Goal: Task Accomplishment & Management: Manage account settings

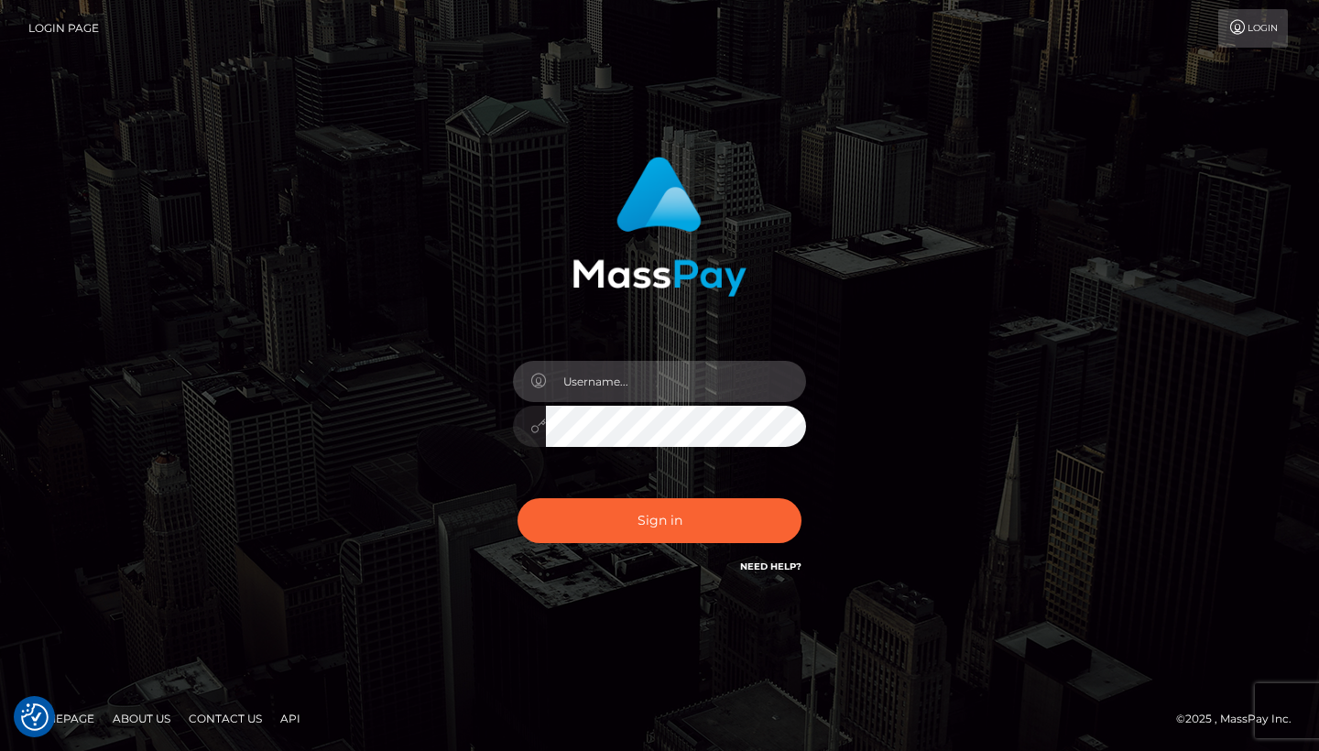
type input "[EMAIL_ADDRESS][DOMAIN_NAME]"
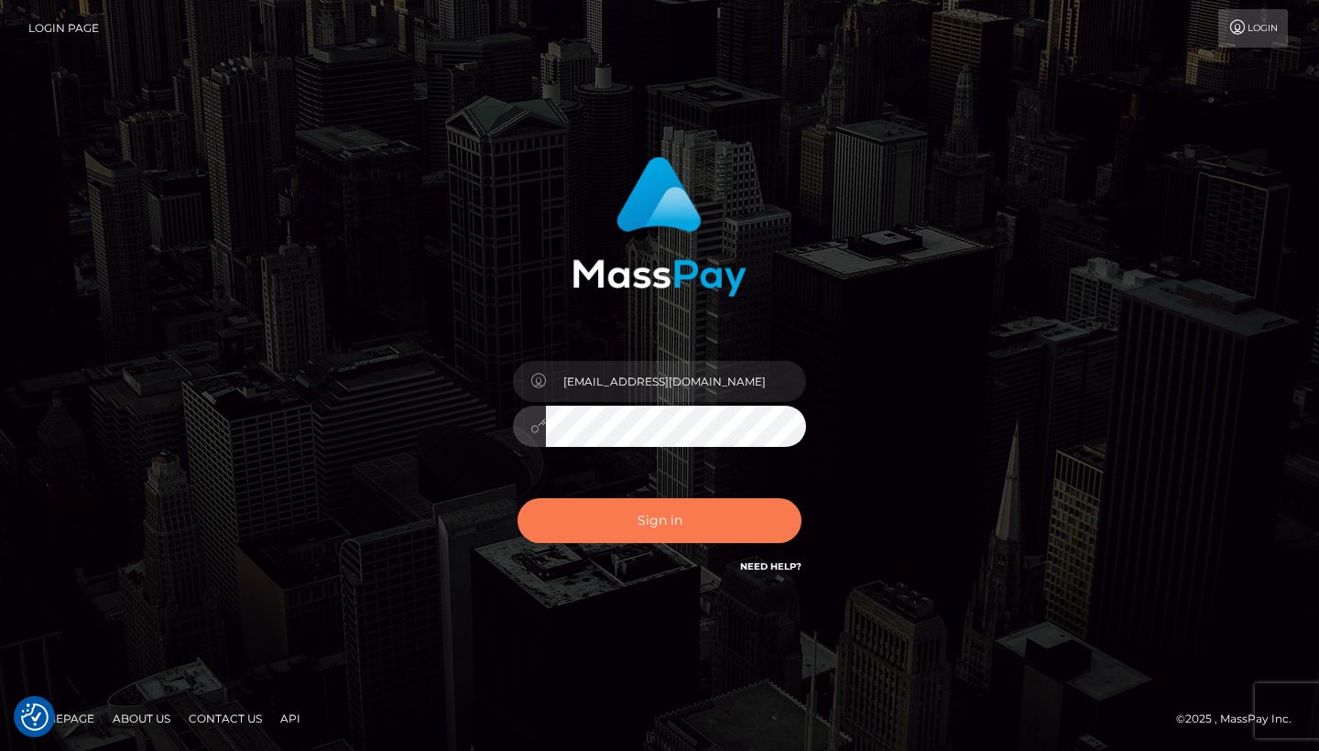
click at [650, 524] on button "Sign in" at bounding box center [660, 520] width 284 height 45
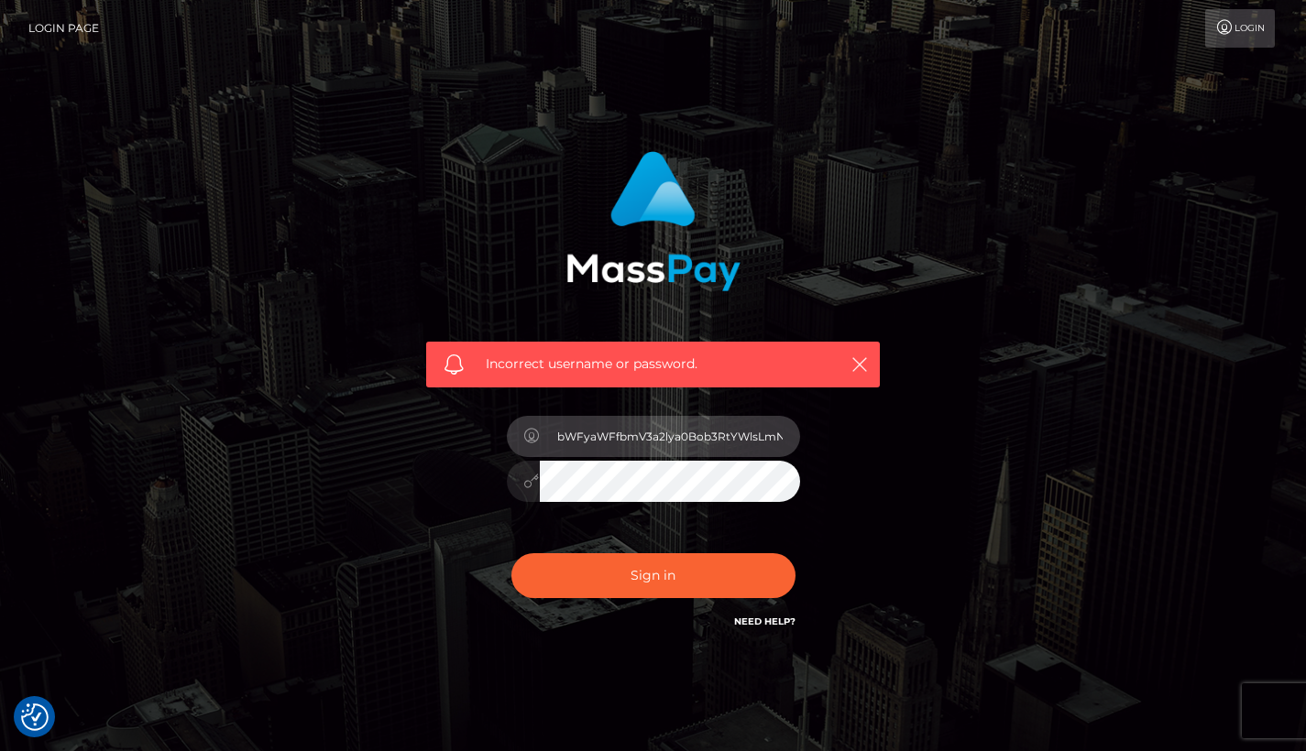
drag, startPoint x: 774, startPoint y: 441, endPoint x: 255, endPoint y: 445, distance: 519.5
click at [255, 445] on div "Incorrect username or password. bWFyaWFfbmV3a2lya0Bob3RtYWlsLmNvbQ==" at bounding box center [653, 400] width 1044 height 527
type input "b"
type input "maria_newkirk@hotmail.com"
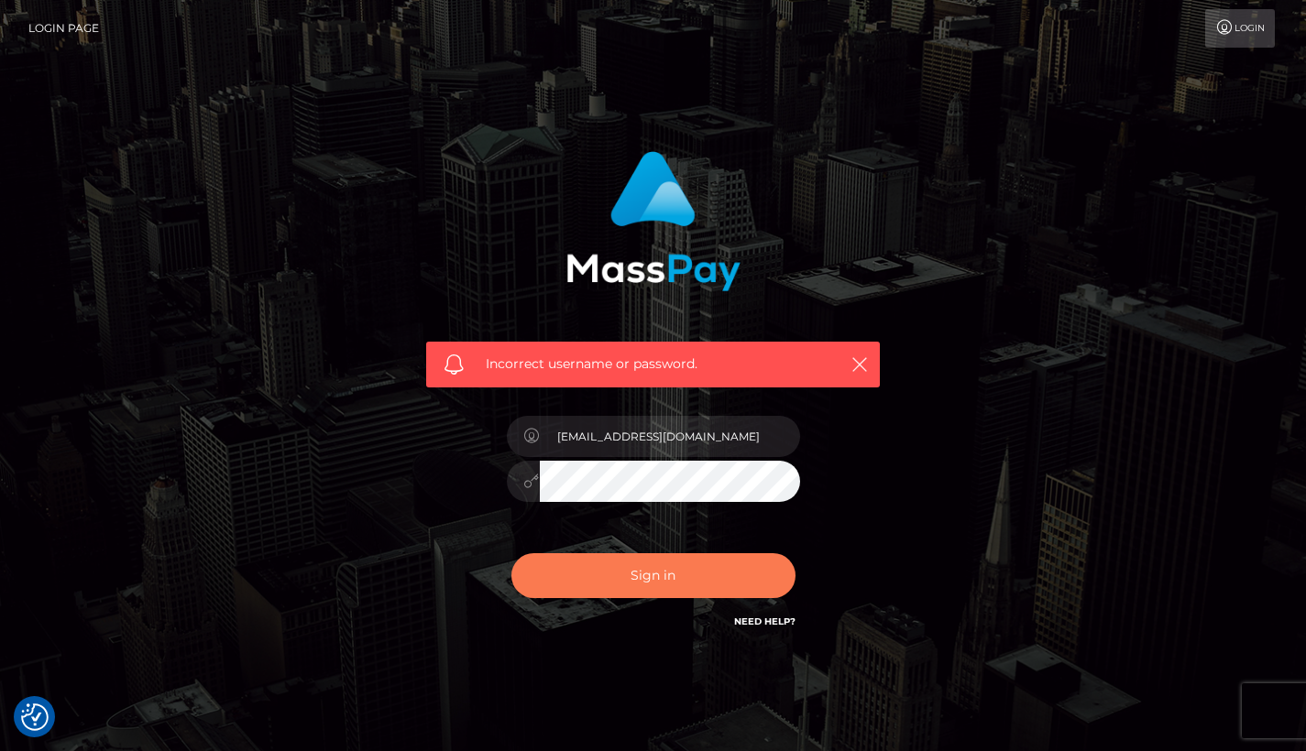
click at [738, 578] on button "Sign in" at bounding box center [653, 575] width 284 height 45
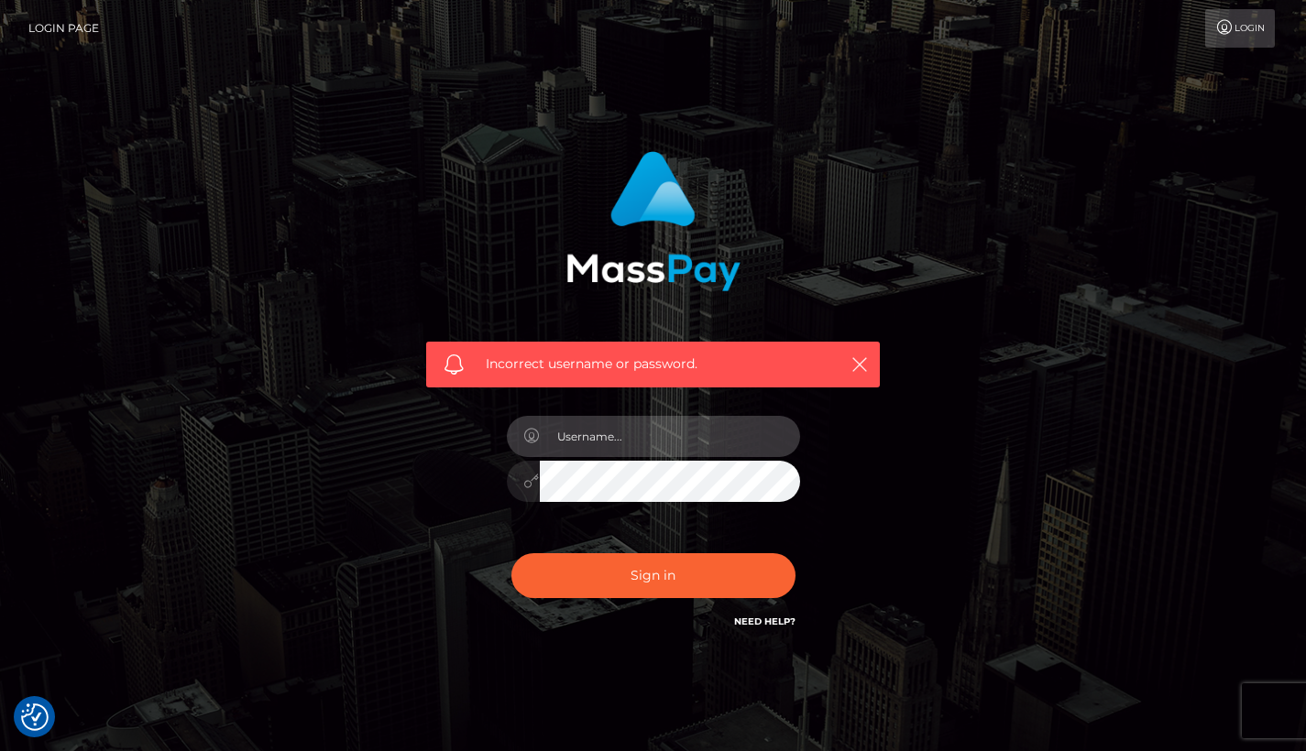
type input "[EMAIL_ADDRESS][DOMAIN_NAME]"
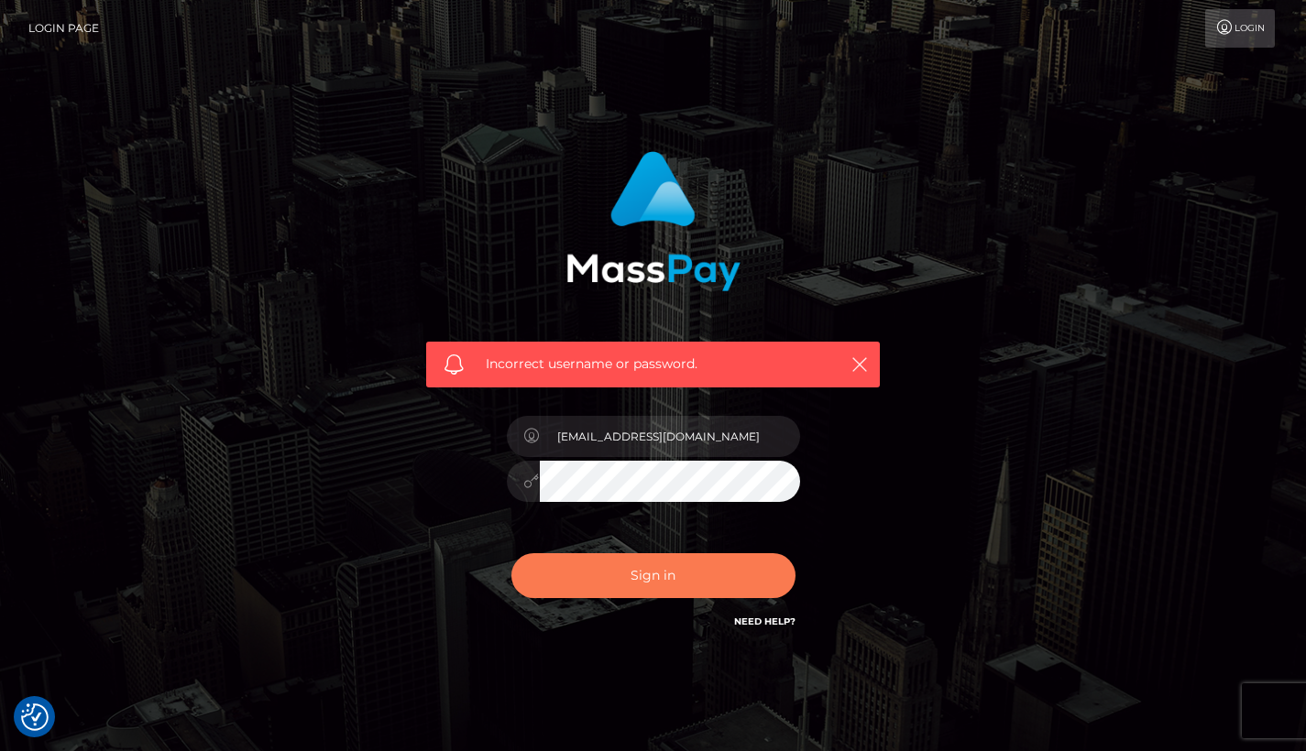
click at [741, 590] on button "Sign in" at bounding box center [653, 575] width 284 height 45
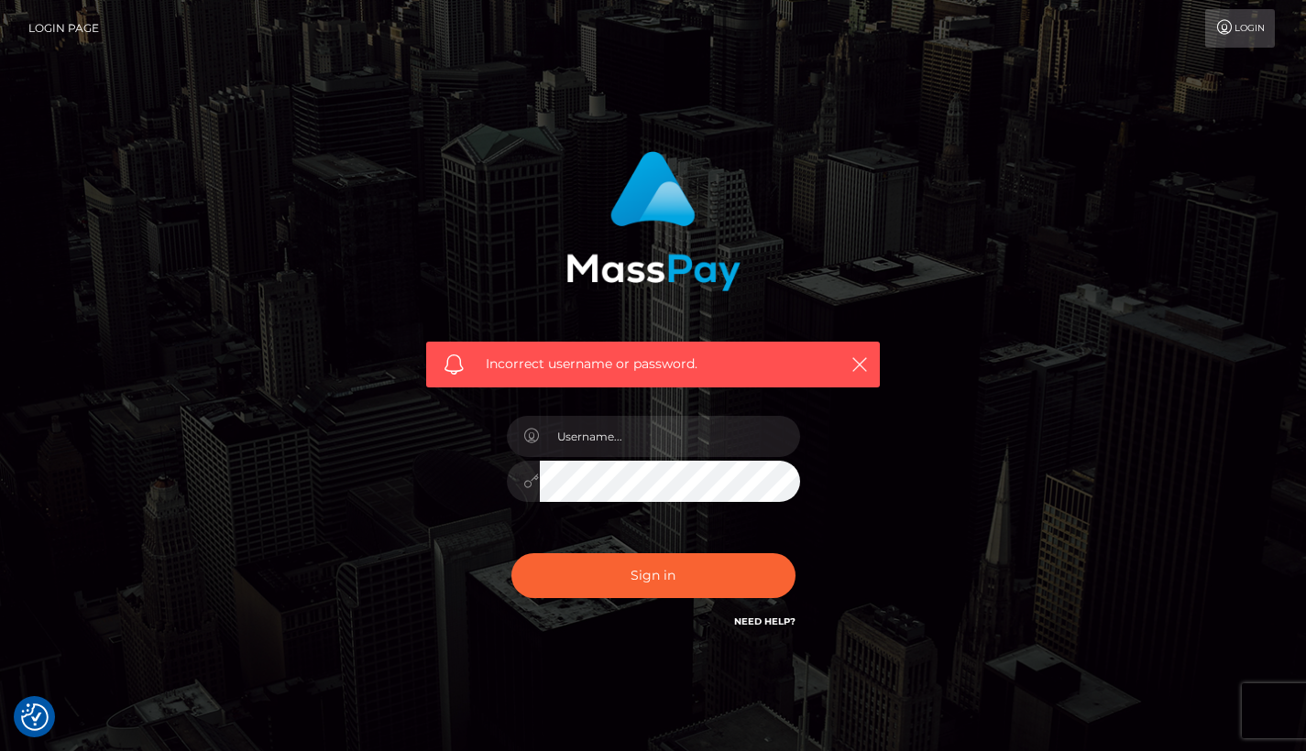
click at [849, 494] on div "Incorrect username or password." at bounding box center [652, 391] width 481 height 508
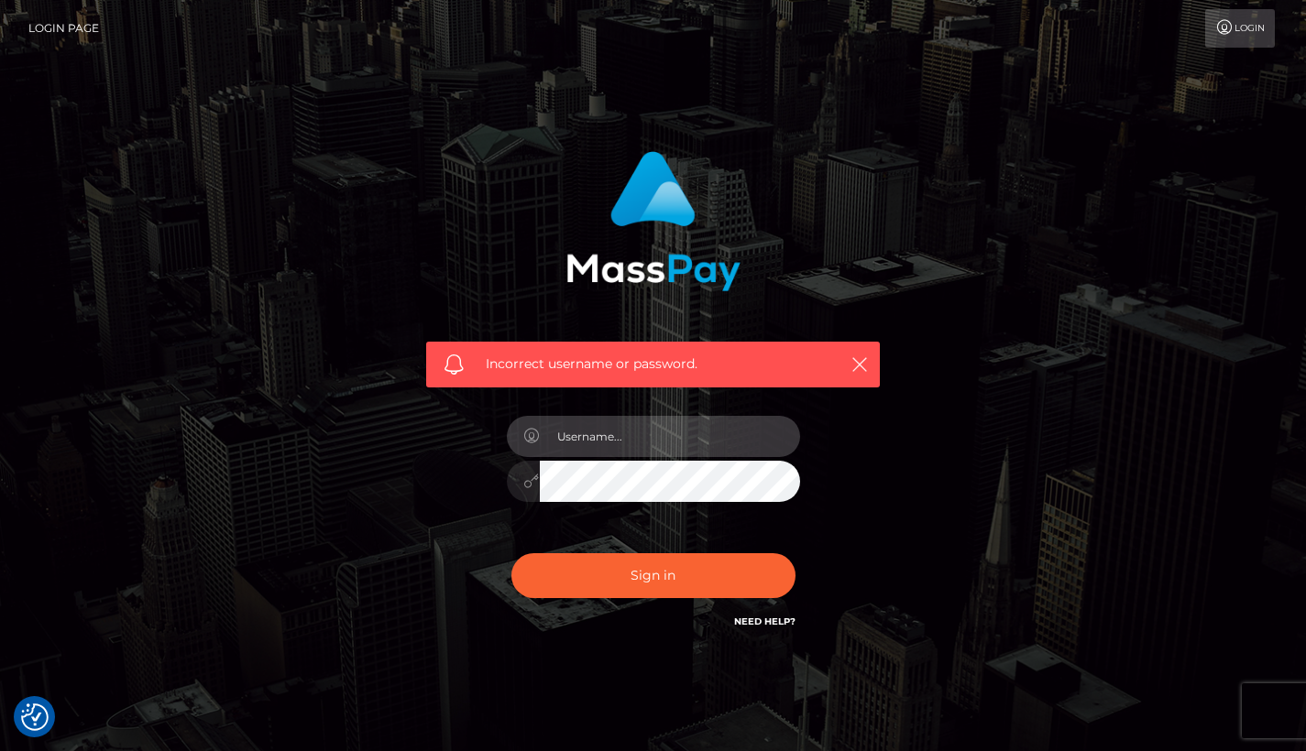
click at [604, 451] on input "text" at bounding box center [670, 436] width 260 height 41
type input "[EMAIL_ADDRESS][DOMAIN_NAME]"
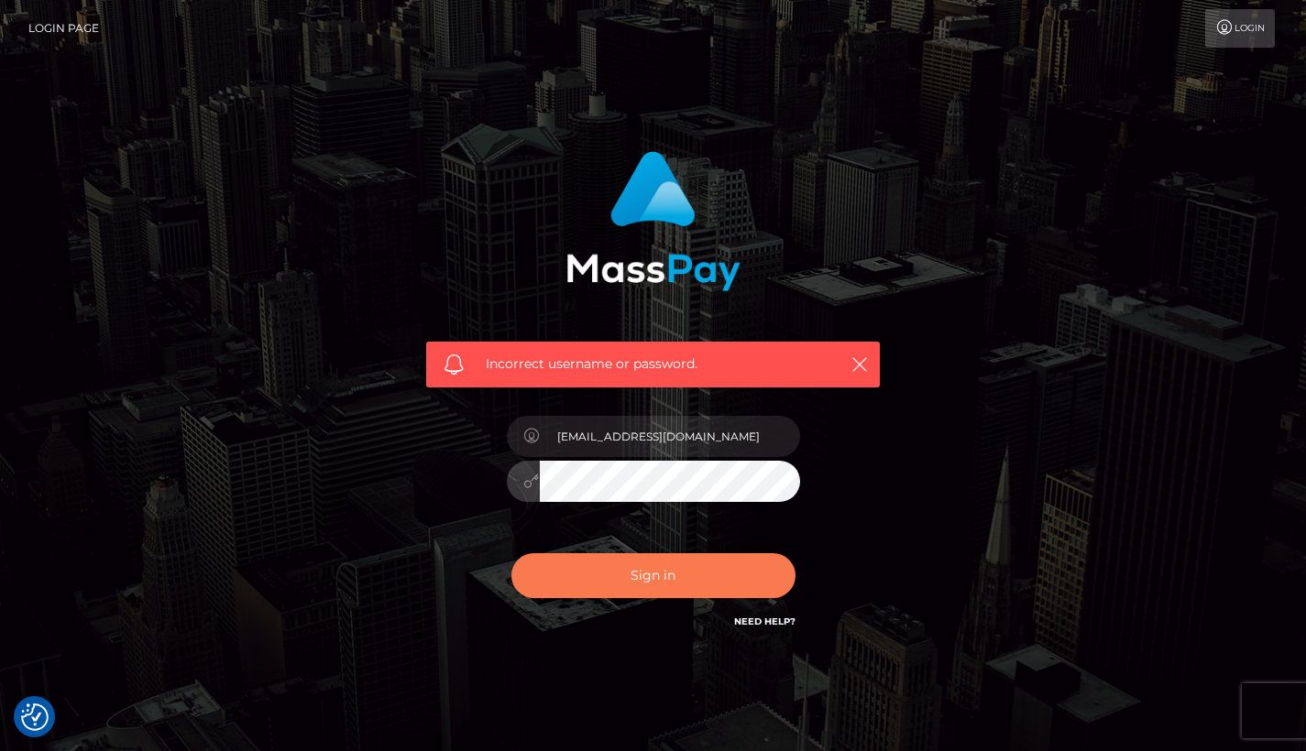
click at [649, 571] on button "Sign in" at bounding box center [653, 575] width 284 height 45
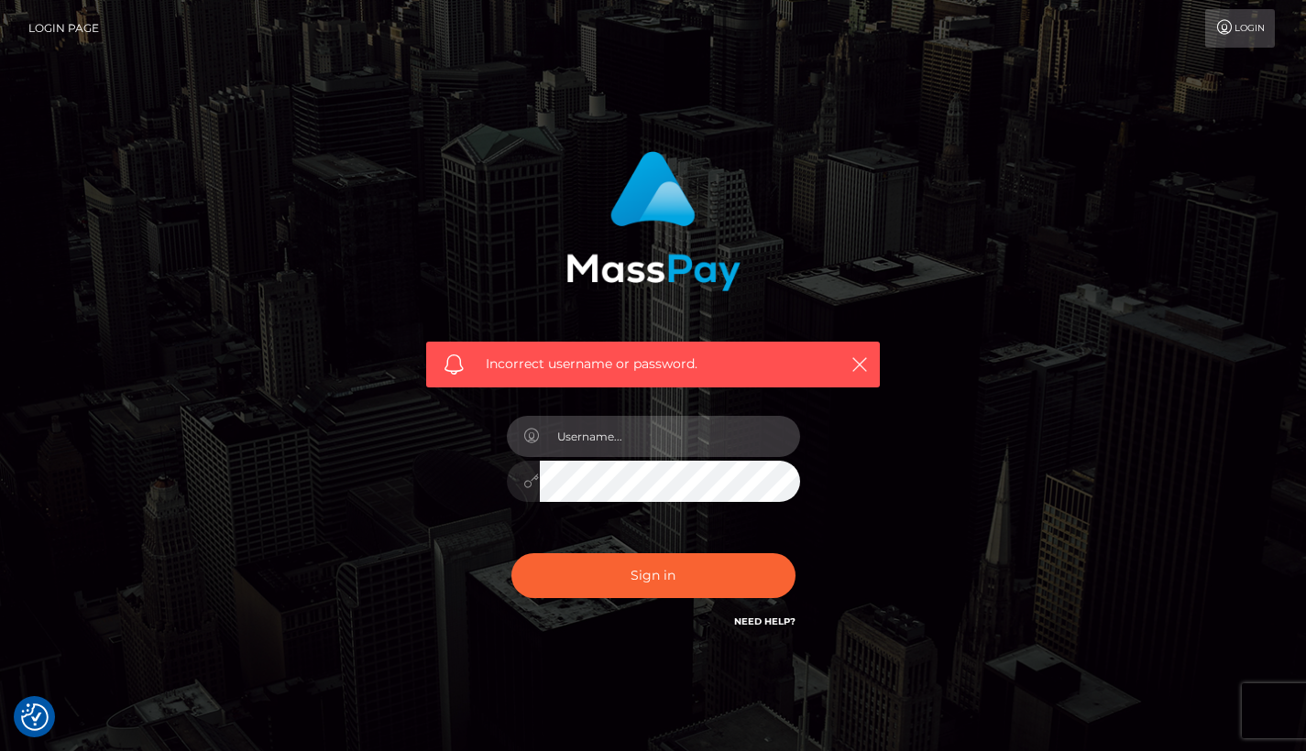
type input "[EMAIL_ADDRESS][DOMAIN_NAME]"
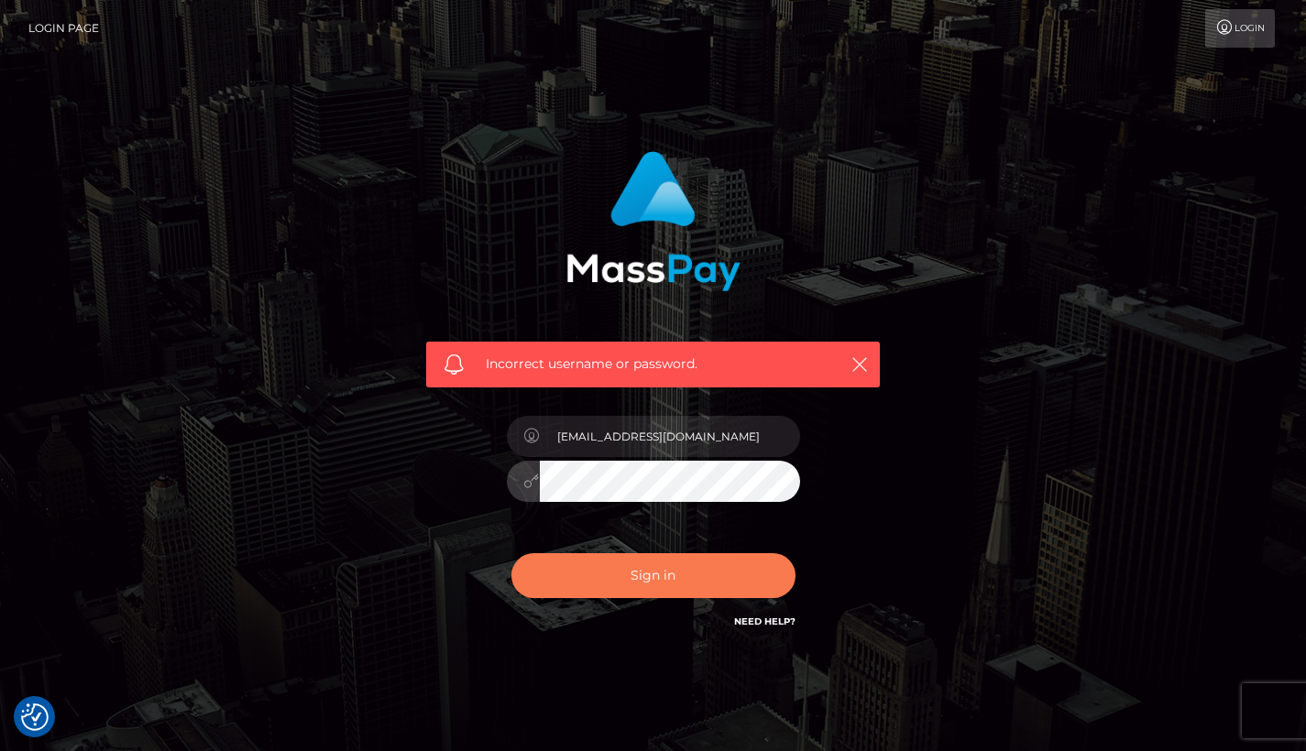
click at [711, 577] on button "Sign in" at bounding box center [653, 575] width 284 height 45
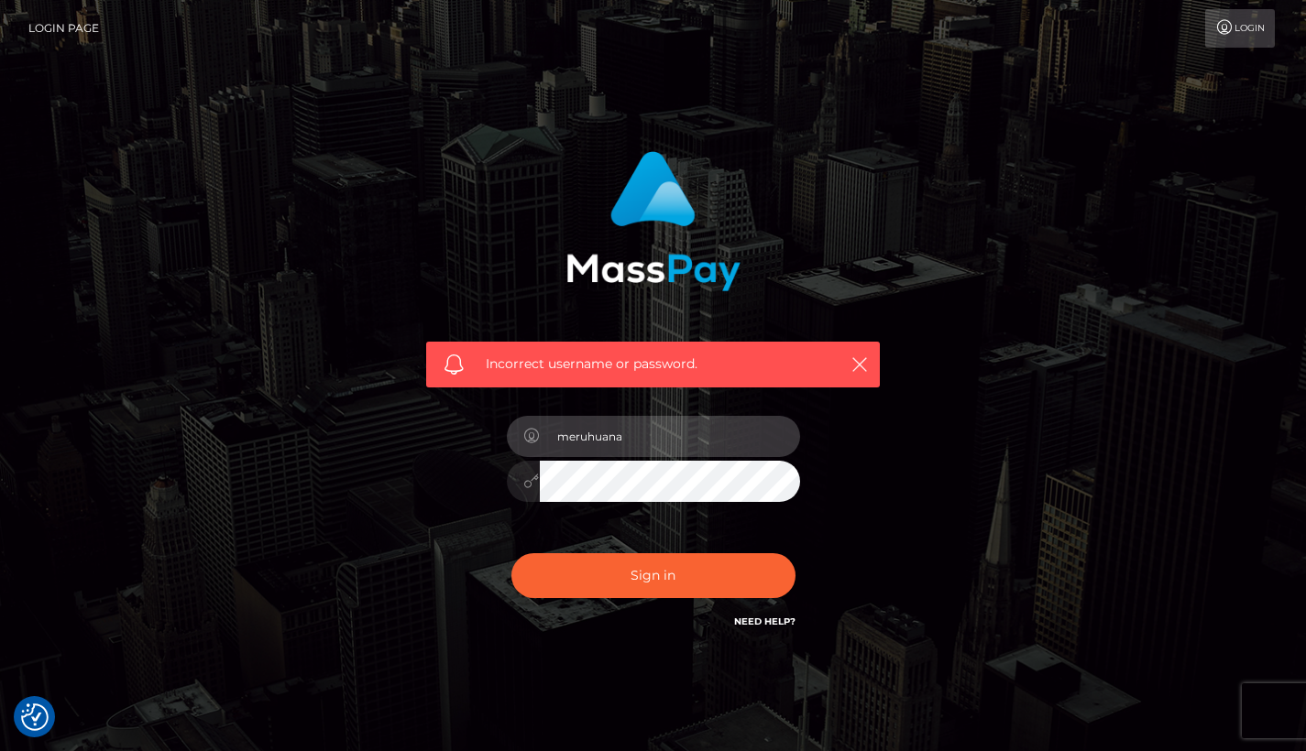
type input "meruhuana"
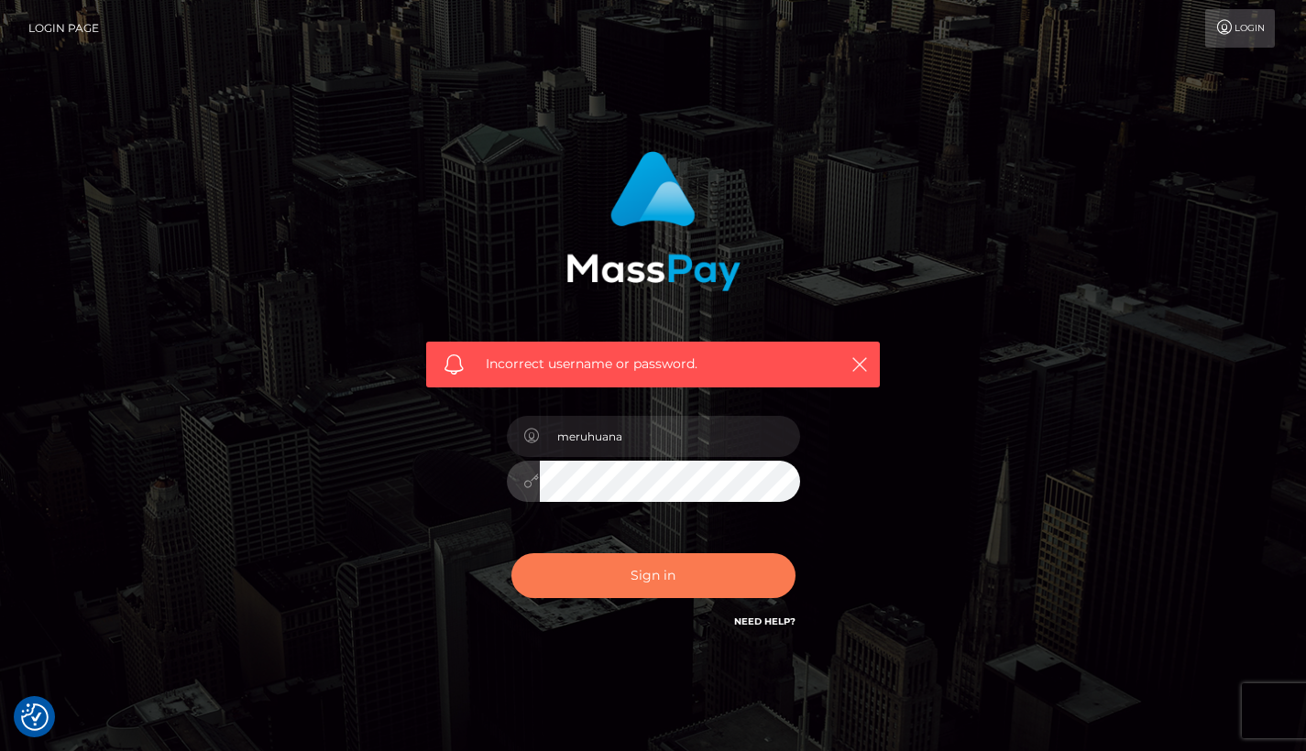
click at [692, 585] on button "Sign in" at bounding box center [653, 575] width 284 height 45
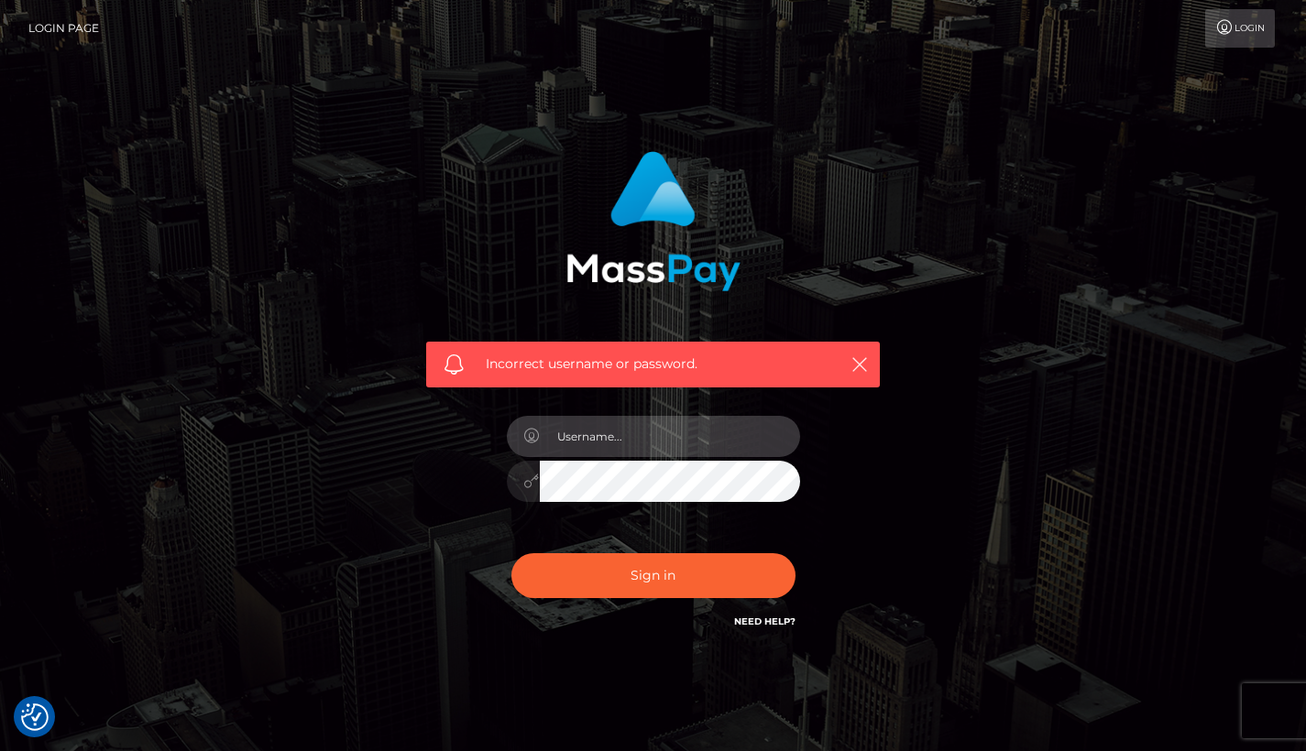
type input "[EMAIL_ADDRESS][DOMAIN_NAME]"
click at [589, 359] on span "Incorrect username or password." at bounding box center [653, 364] width 334 height 19
click at [862, 359] on icon "button" at bounding box center [859, 364] width 18 height 18
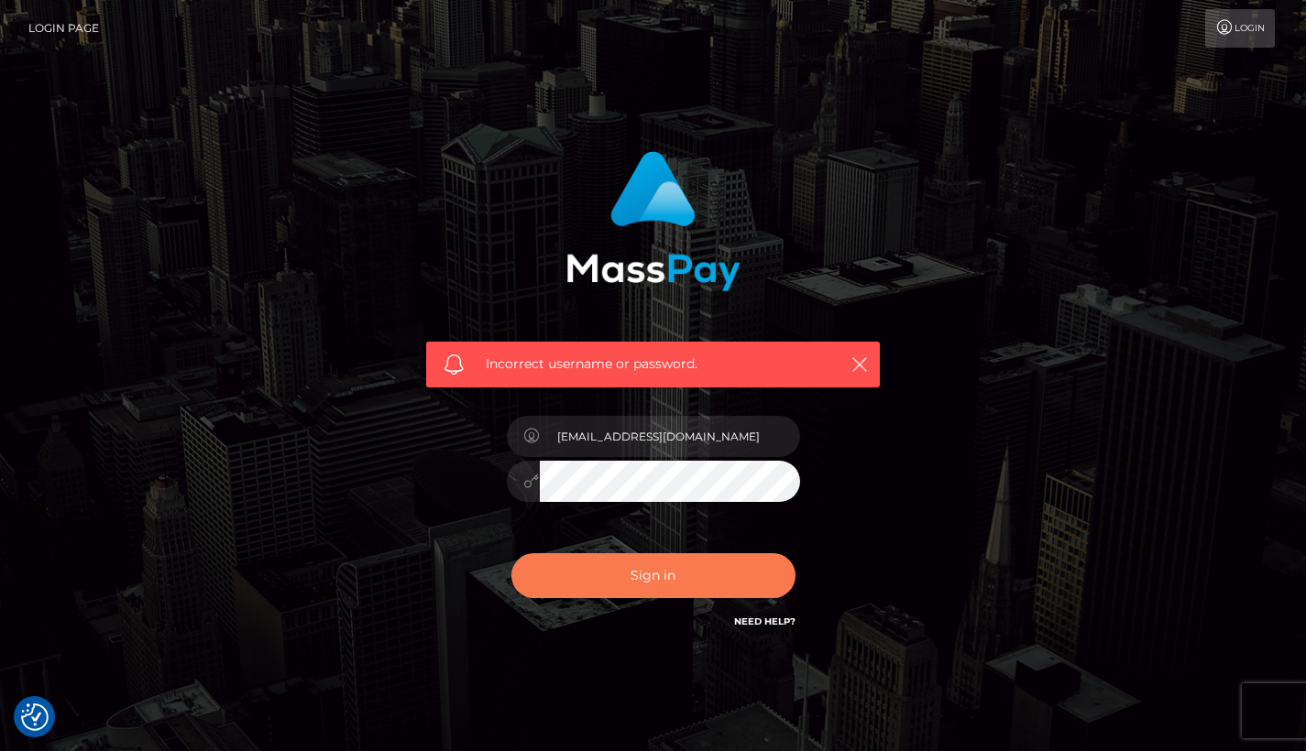
click at [721, 575] on button "Sign in" at bounding box center [653, 575] width 284 height 45
